Goal: Transaction & Acquisition: Purchase product/service

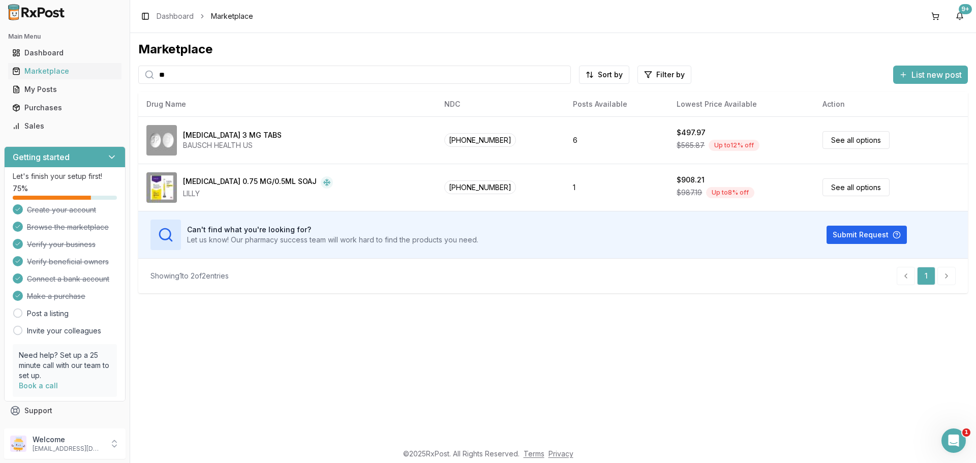
type input "*"
type input "**********"
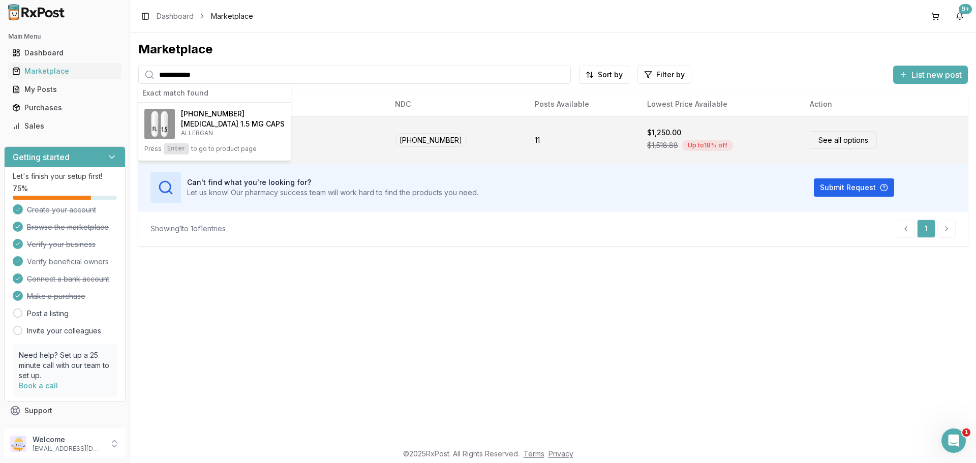
click at [817, 138] on link "See all options" at bounding box center [843, 140] width 67 height 18
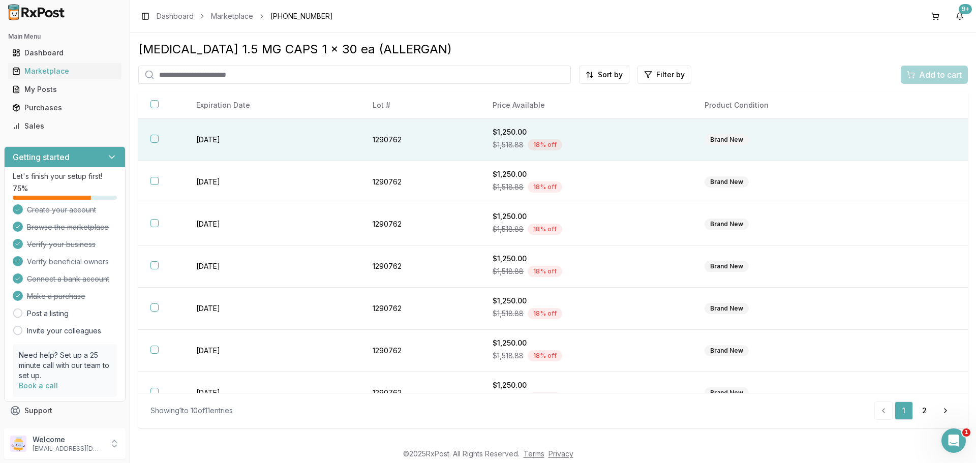
click at [155, 138] on button "button" at bounding box center [155, 139] width 8 height 8
click at [931, 73] on span "Add to cart" at bounding box center [941, 75] width 43 height 12
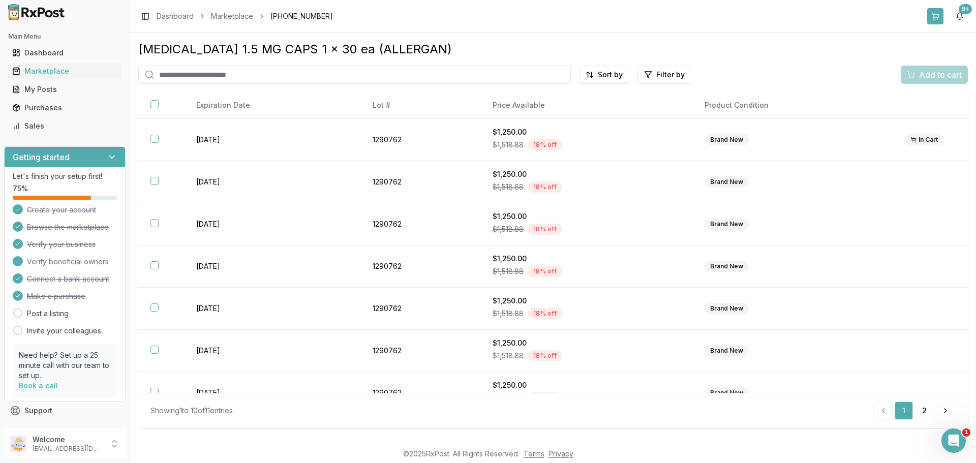
click at [937, 18] on button at bounding box center [936, 16] width 16 height 16
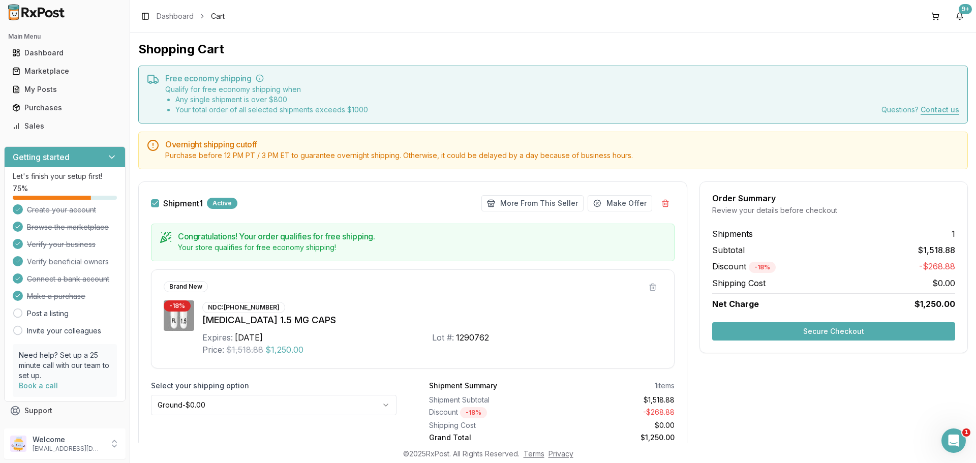
click at [817, 331] on button "Secure Checkout" at bounding box center [834, 331] width 243 height 18
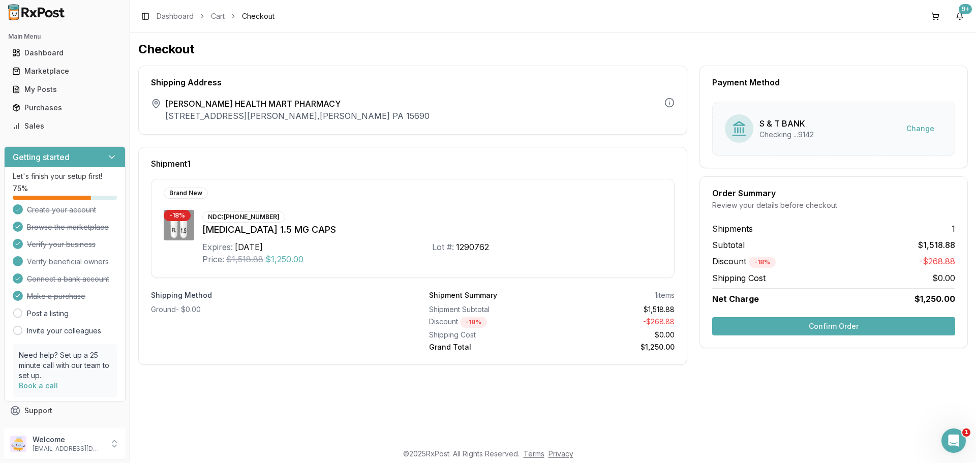
click at [834, 324] on button "Confirm Order" at bounding box center [834, 326] width 243 height 18
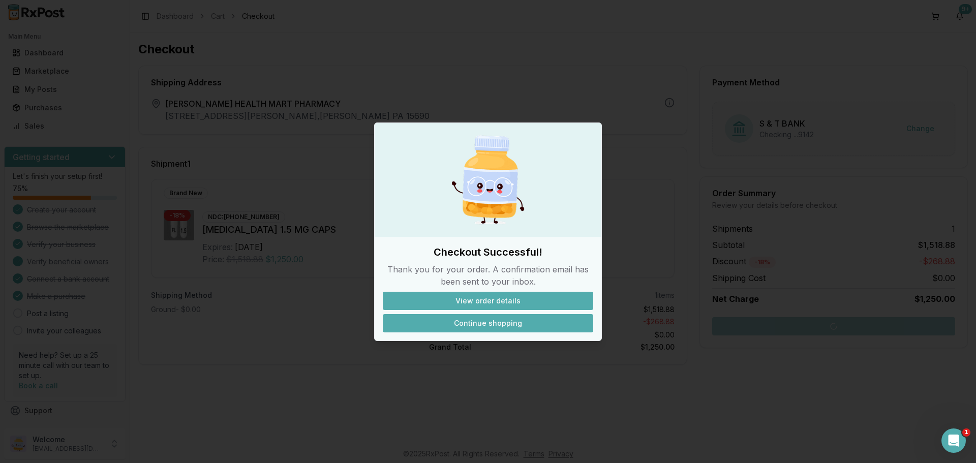
click at [489, 322] on button "Continue shopping" at bounding box center [488, 323] width 211 height 18
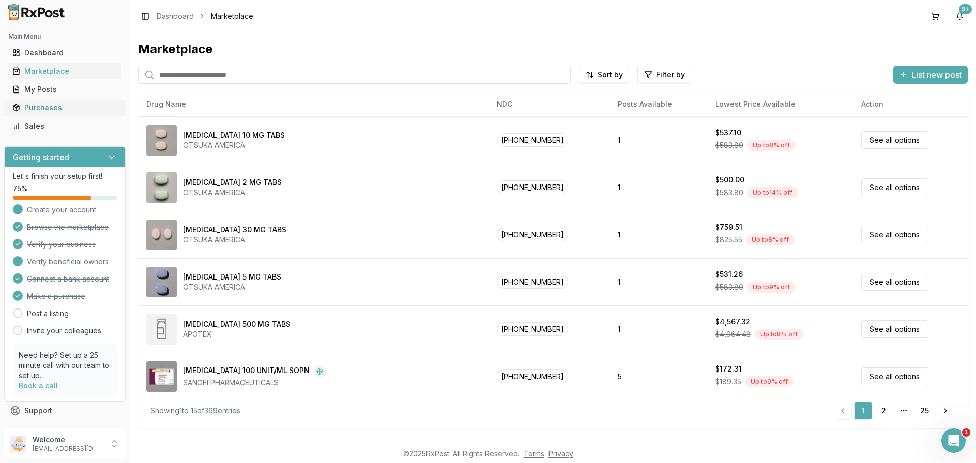
click at [30, 103] on div "Purchases" at bounding box center [64, 108] width 105 height 10
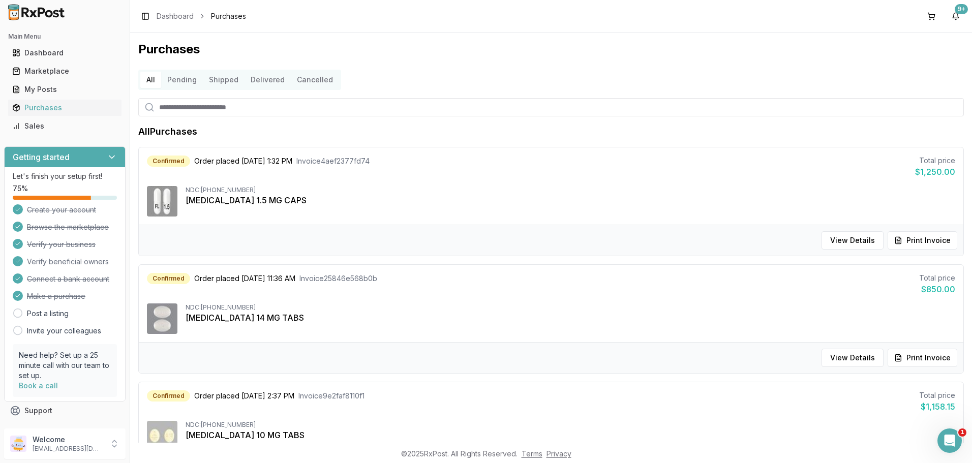
click at [211, 198] on div "[MEDICAL_DATA] 1.5 MG CAPS" at bounding box center [571, 200] width 770 height 12
click at [909, 241] on button "Print Invoice" at bounding box center [923, 240] width 70 height 18
